Goal: Transaction & Acquisition: Book appointment/travel/reservation

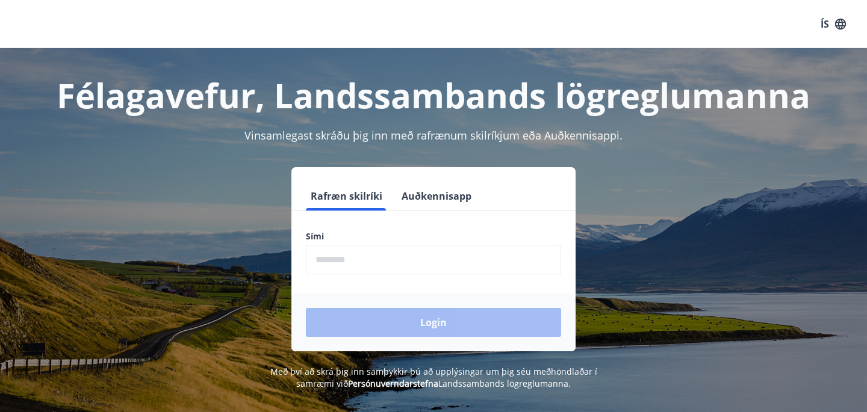
click at [400, 267] on input "phone" at bounding box center [433, 260] width 255 height 30
type input "********"
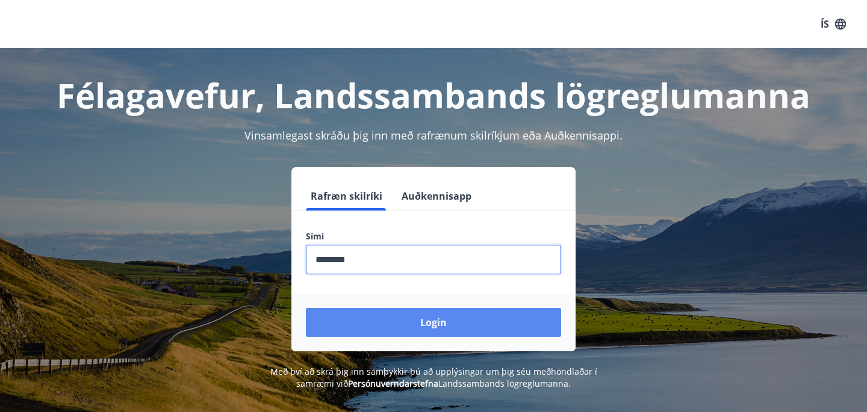
click at [432, 318] on button "Login" at bounding box center [433, 322] width 255 height 29
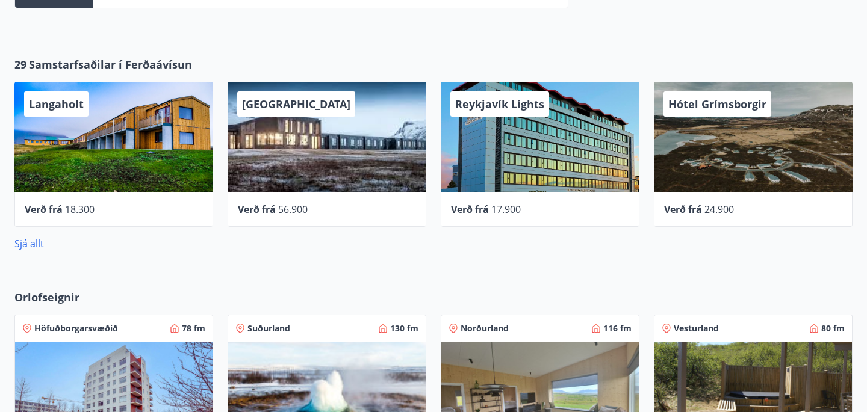
scroll to position [572, 0]
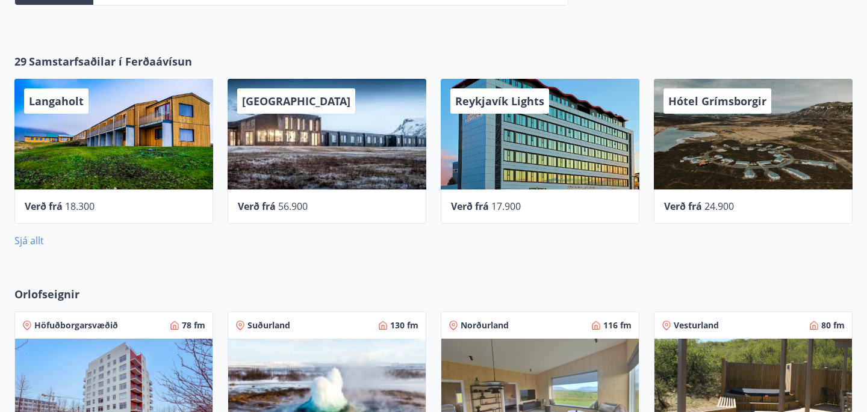
click at [35, 244] on link "Sjá allt" at bounding box center [29, 240] width 30 height 13
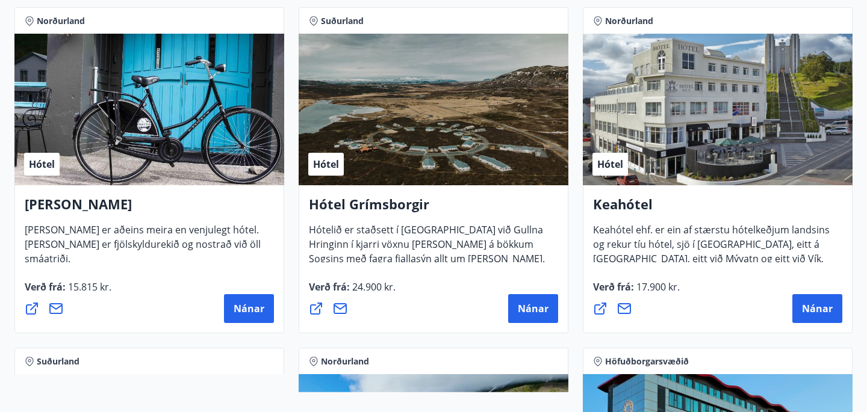
scroll to position [567, 0]
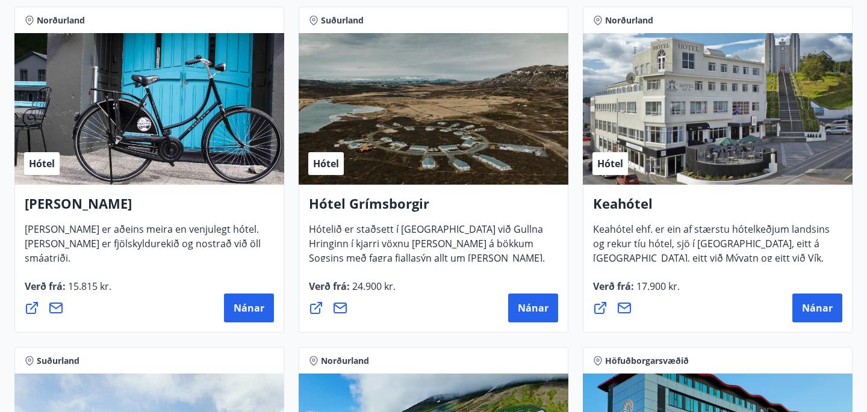
click at [622, 208] on h4 "Keahótel" at bounding box center [717, 208] width 249 height 28
click at [815, 307] on span "Nánar" at bounding box center [817, 308] width 31 height 13
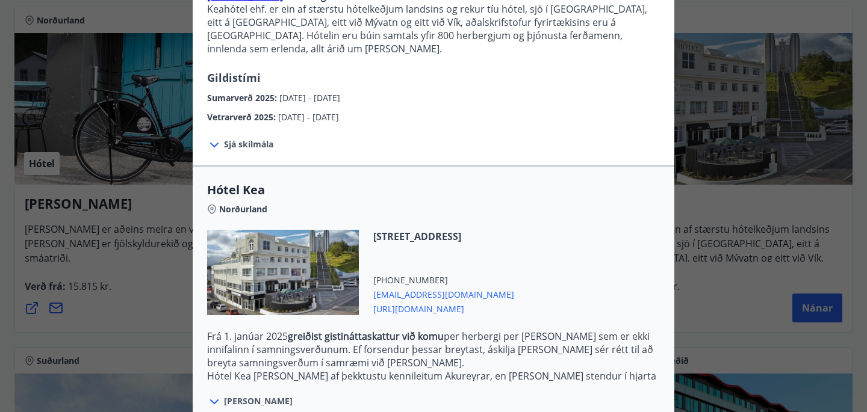
scroll to position [252, 0]
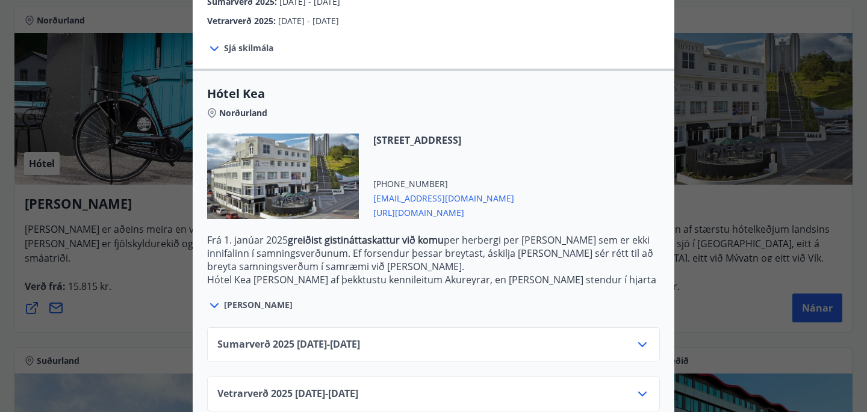
click at [218, 299] on icon at bounding box center [214, 306] width 14 height 14
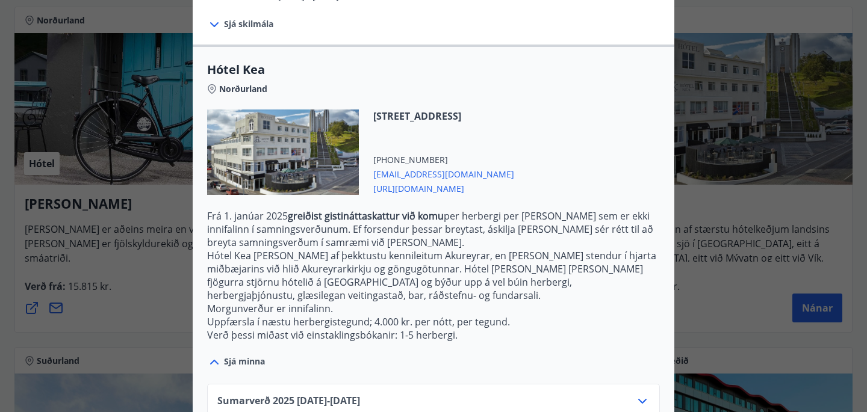
scroll to position [276, 0]
click at [701, 266] on div "Keahótel Fyrir bókanir og frekari upplýsingar vinsamlegast sendið póst á netfan…" at bounding box center [433, 206] width 867 height 412
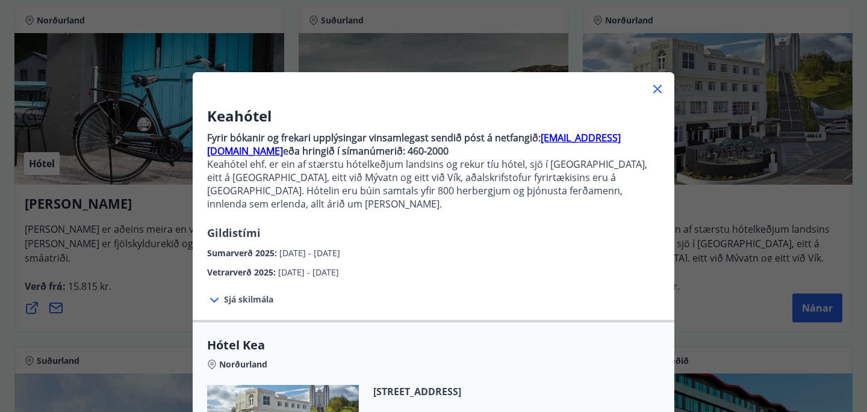
click at [656, 92] on icon at bounding box center [657, 89] width 14 height 14
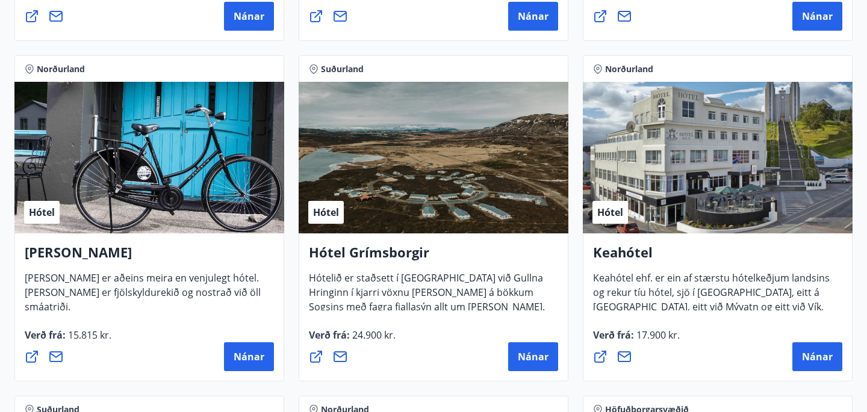
scroll to position [526, 0]
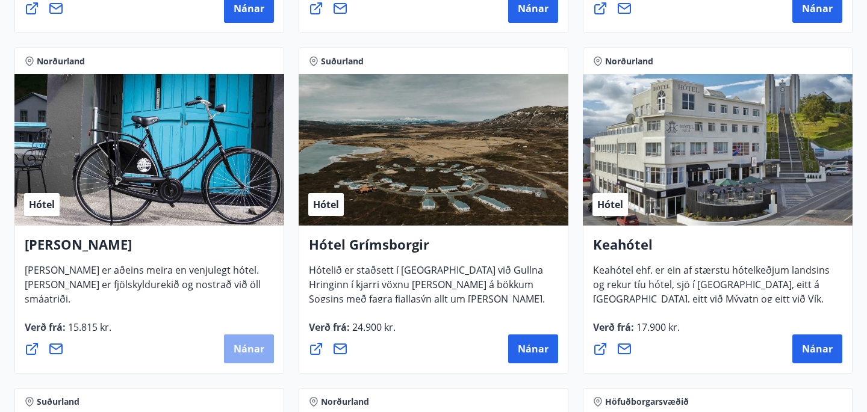
click at [238, 343] on span "Nánar" at bounding box center [249, 349] width 31 height 13
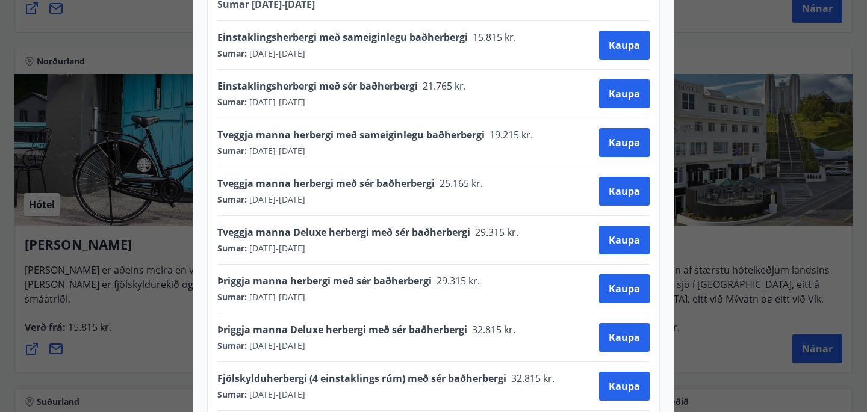
scroll to position [597, 0]
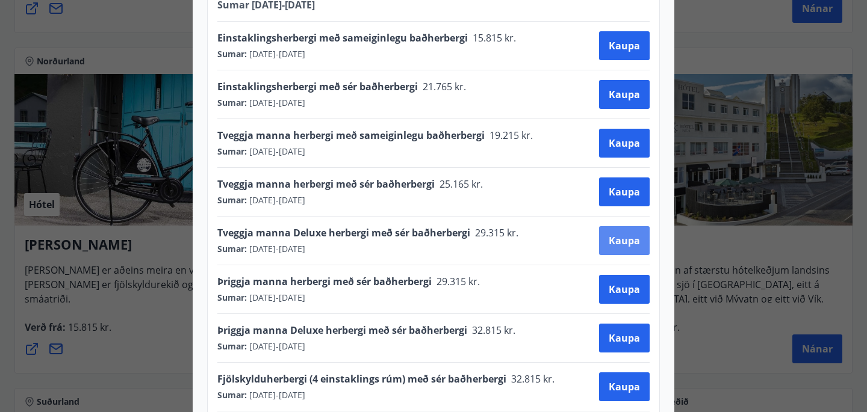
click at [614, 234] on span "Kaupa" at bounding box center [624, 240] width 31 height 13
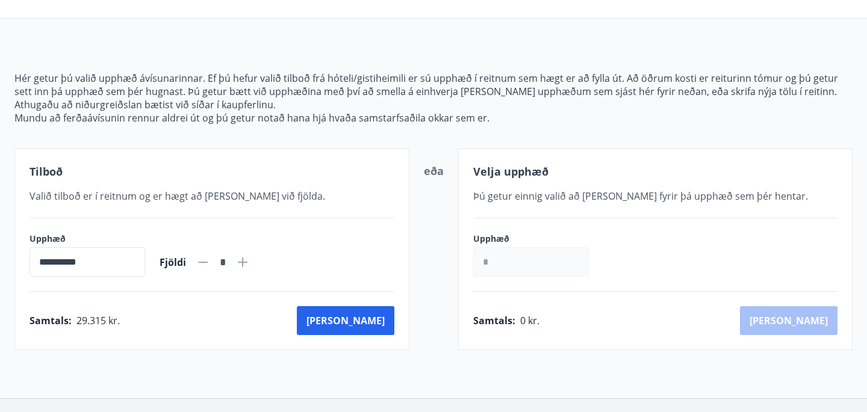
scroll to position [95, 0]
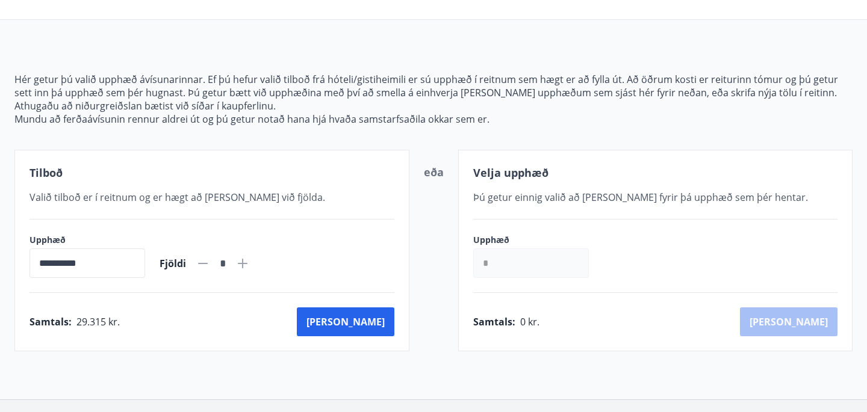
click at [250, 259] on icon at bounding box center [242, 263] width 14 height 14
click at [210, 265] on icon at bounding box center [203, 263] width 14 height 14
type input "*"
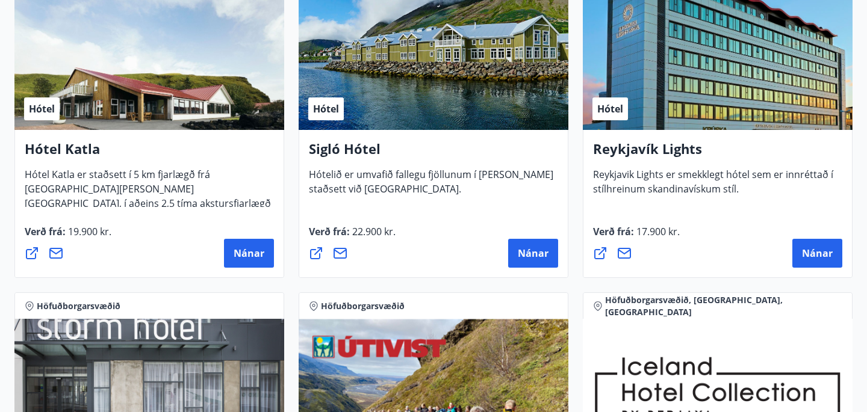
scroll to position [963, 0]
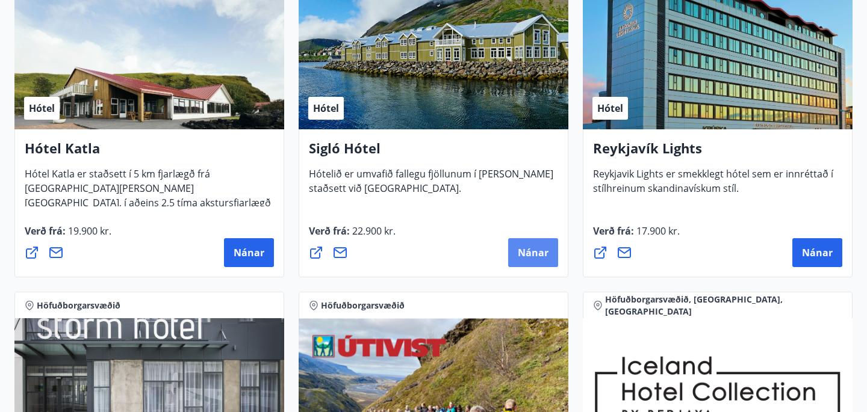
click at [527, 253] on span "Nánar" at bounding box center [533, 252] width 31 height 13
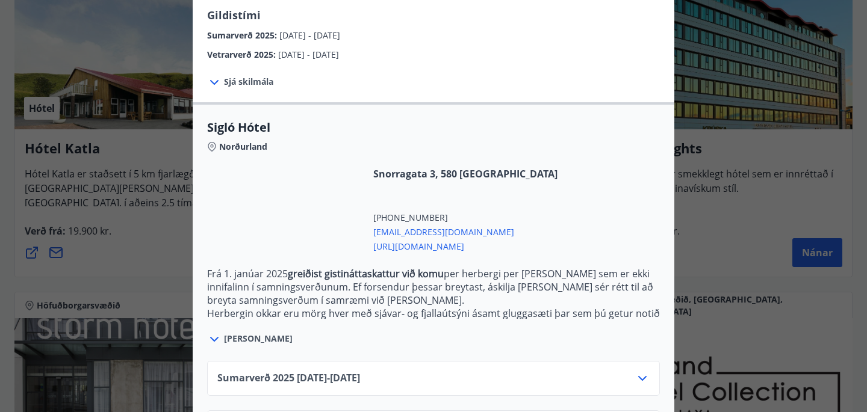
scroll to position [265, 0]
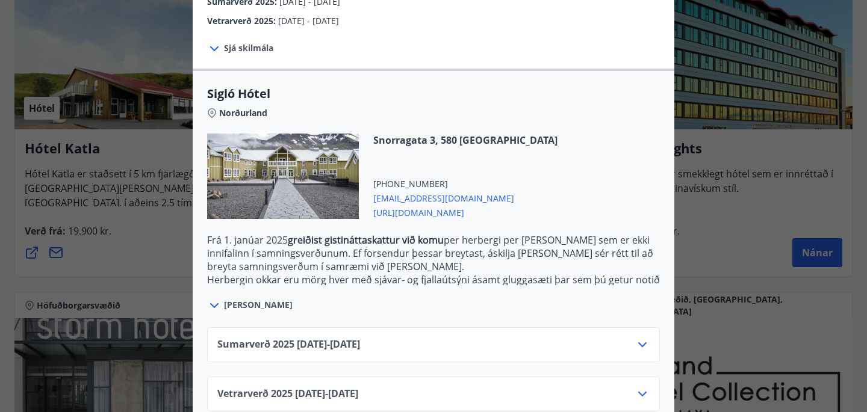
click at [225, 299] on span "[PERSON_NAME]" at bounding box center [258, 305] width 69 height 12
click at [217, 303] on icon at bounding box center [214, 305] width 8 height 5
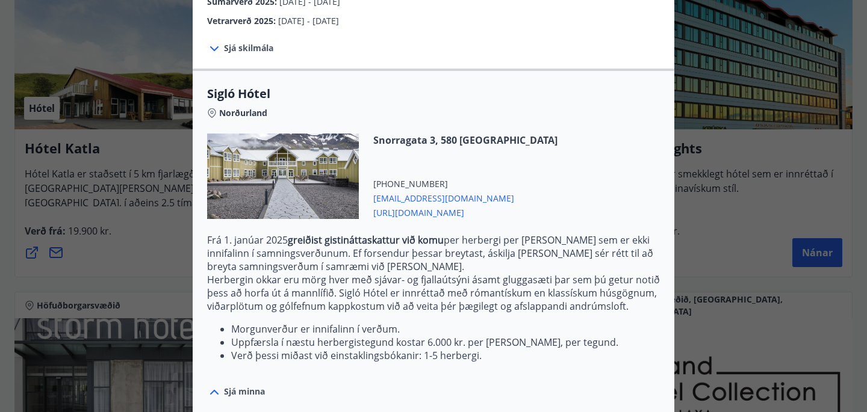
scroll to position [352, 0]
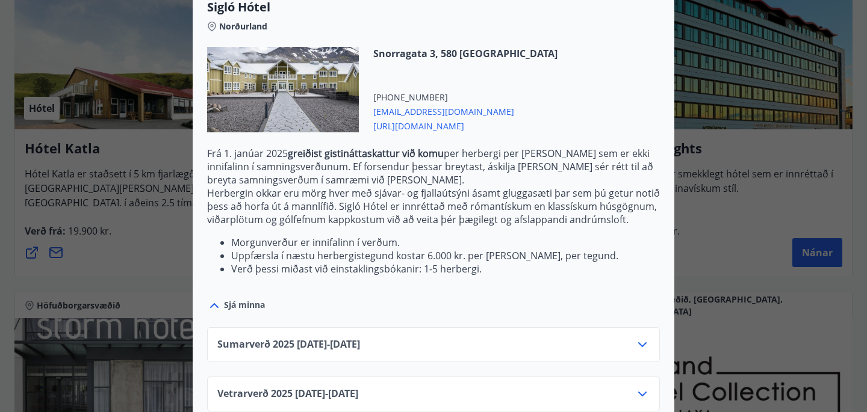
click at [642, 338] on icon at bounding box center [642, 345] width 14 height 14
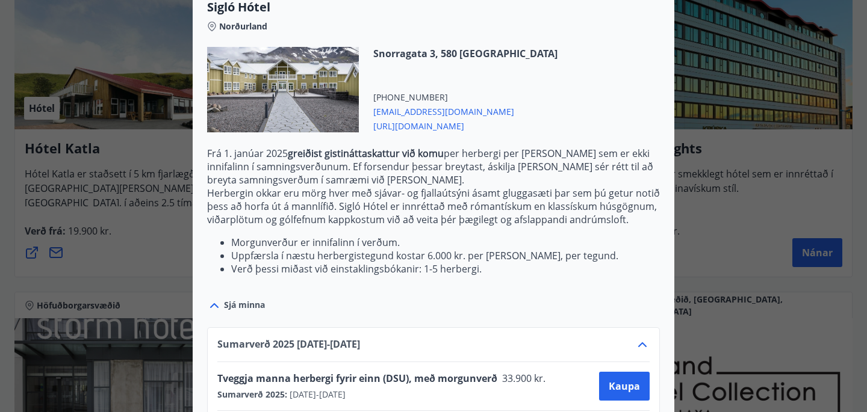
scroll to position [449, 0]
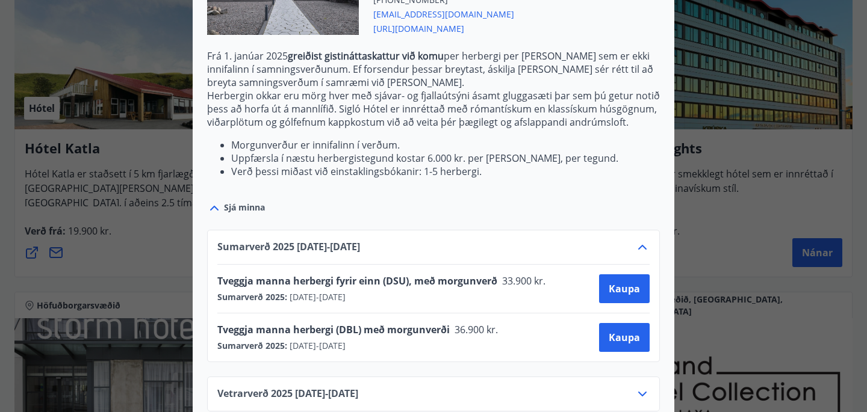
click at [489, 387] on div "Vetrarverð [PHONE_NUMBER][DATE] - [DATE]" at bounding box center [433, 399] width 432 height 24
click at [644, 387] on icon at bounding box center [642, 394] width 14 height 14
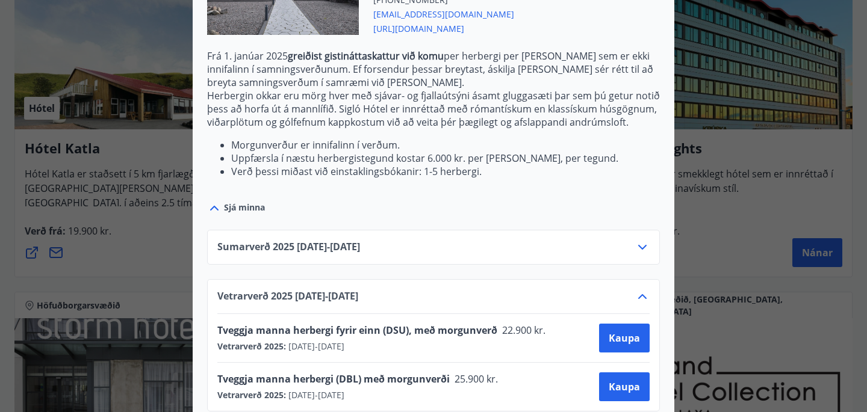
scroll to position [0, 0]
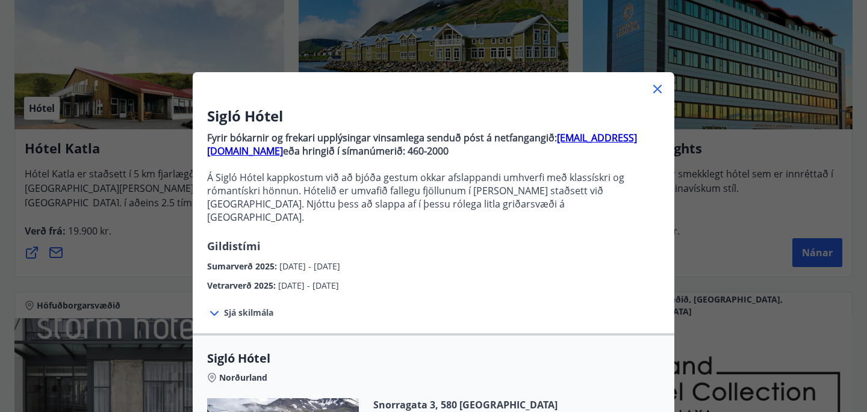
click at [149, 223] on div "Sigló Hótel Fyrir bókarnir og frekari upplýsingar vinsamlega senduð póst á netf…" at bounding box center [433, 206] width 867 height 412
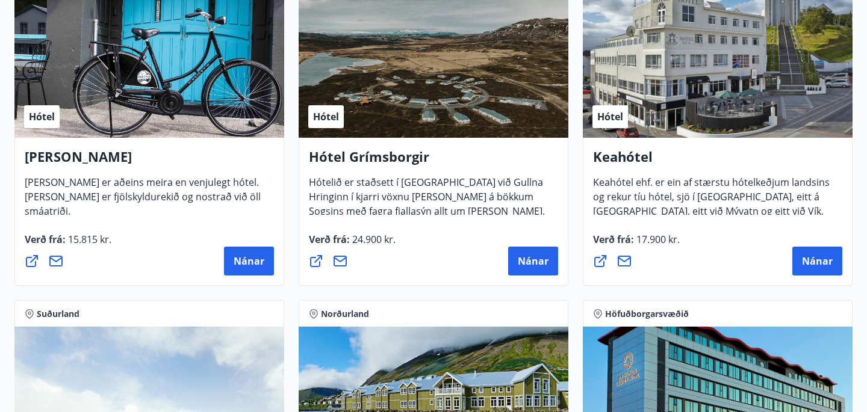
scroll to position [617, 0]
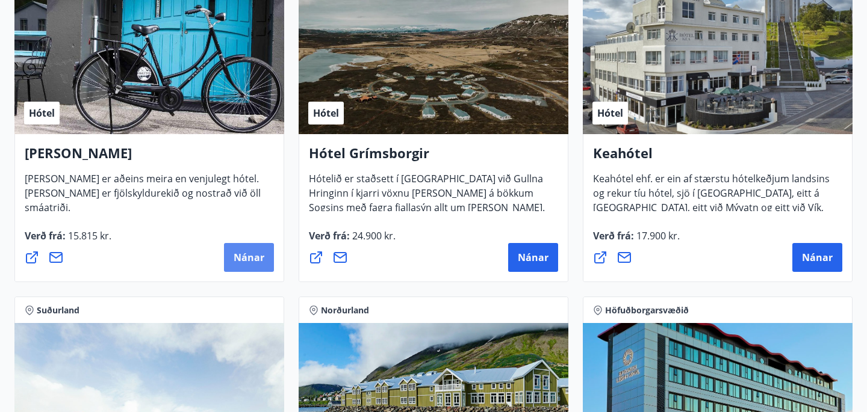
click at [249, 255] on span "Nánar" at bounding box center [249, 257] width 31 height 13
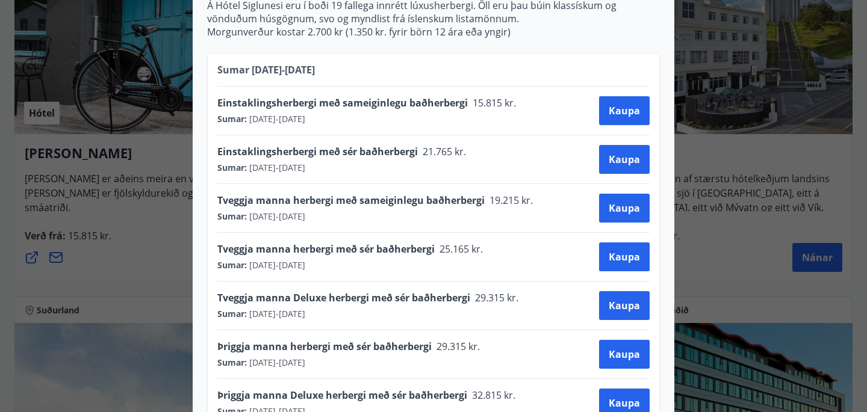
scroll to position [647, 0]
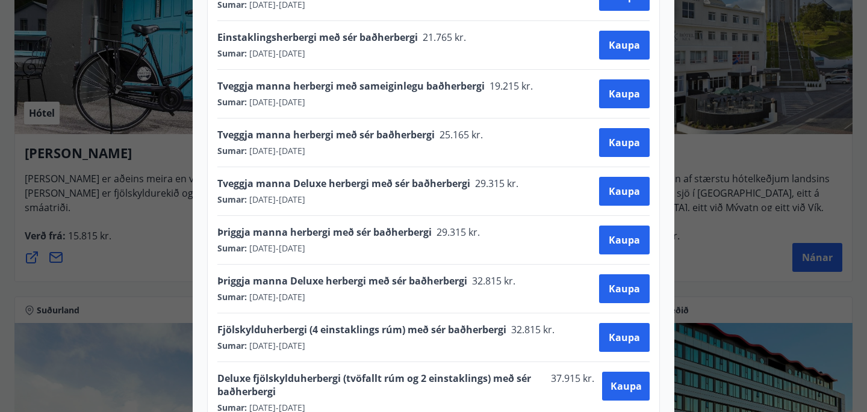
click at [736, 293] on div "Hótel Siglunes Ef þú hefur áhuga á að gista á fallegu og persónulegu hóteli sem…" at bounding box center [433, 206] width 867 height 412
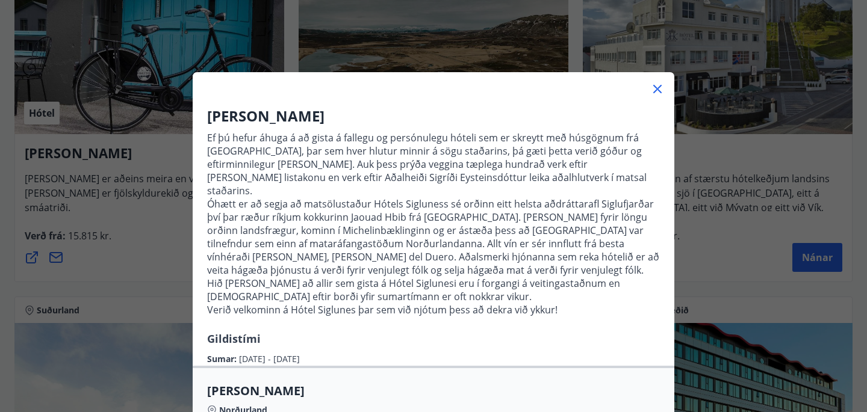
click at [706, 272] on div "Hótel Siglunes Ef þú hefur áhuga á að gista á fallegu og persónulegu hóteli sem…" at bounding box center [433, 206] width 867 height 412
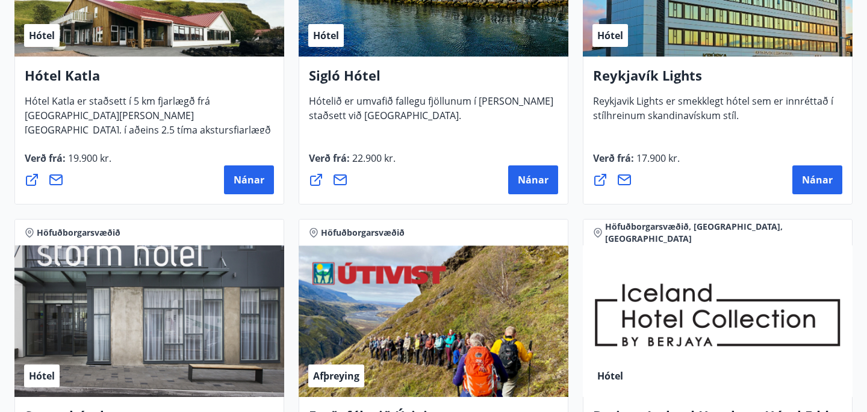
scroll to position [986, 0]
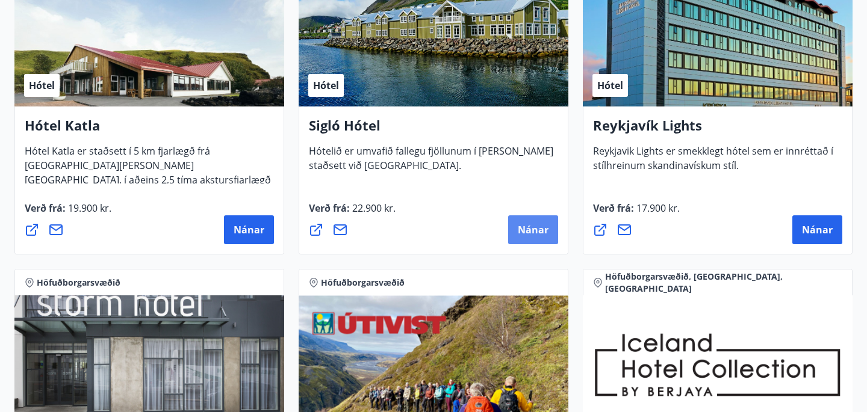
click at [524, 230] on span "Nánar" at bounding box center [533, 229] width 31 height 13
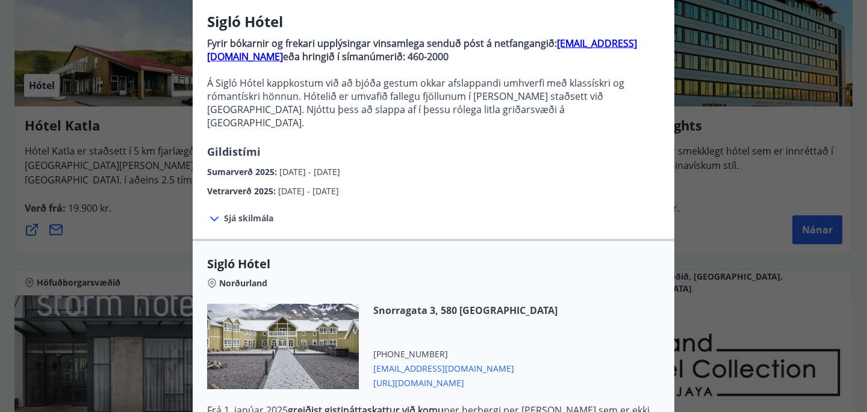
scroll to position [96, 0]
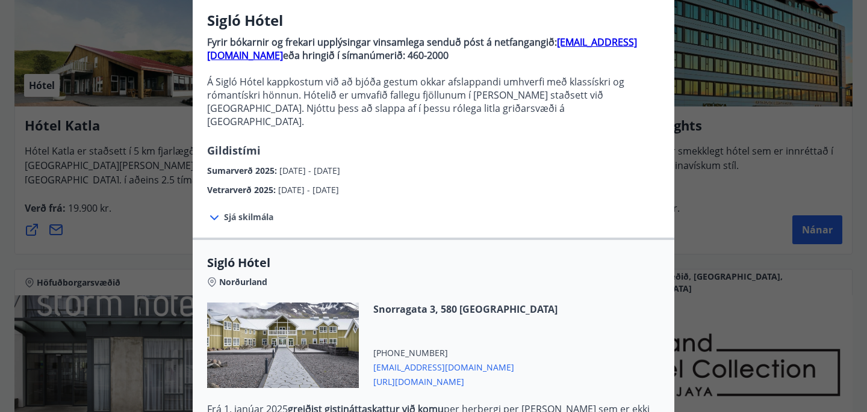
click at [238, 211] on span "Sjá skilmála" at bounding box center [248, 217] width 49 height 12
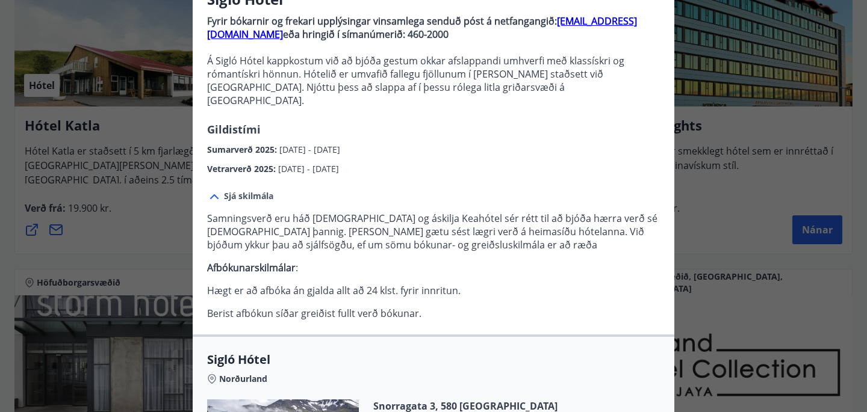
scroll to position [95, 0]
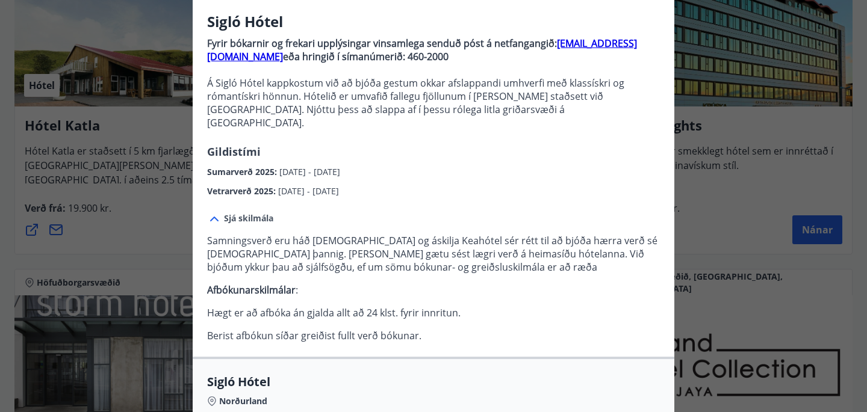
click at [585, 41] on strong "[EMAIL_ADDRESS][DOMAIN_NAME]" at bounding box center [422, 50] width 430 height 26
click at [96, 125] on div "Sigló Hótel Fyrir bókarnir og frekari upplýsingar vinsamlega senduð póst á netf…" at bounding box center [433, 111] width 867 height 412
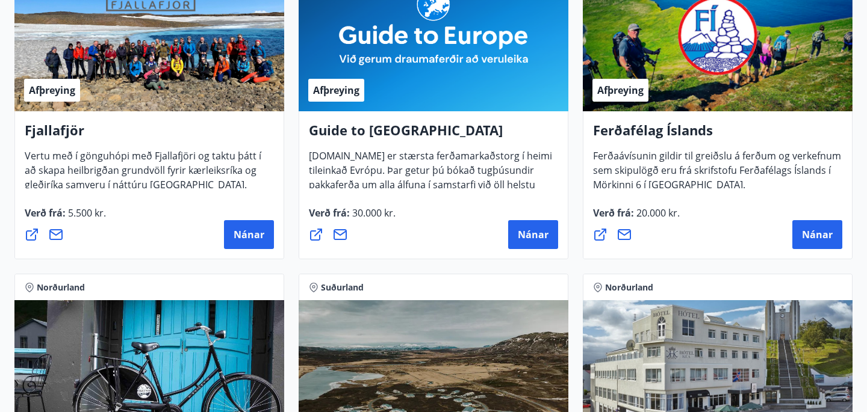
scroll to position [0, 0]
